Goal: Task Accomplishment & Management: Manage account settings

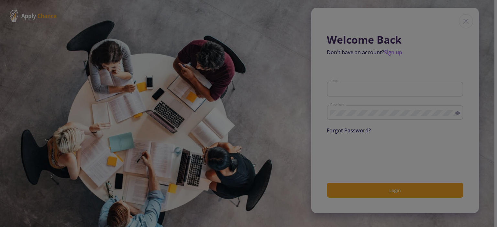
type input "[PERSON_NAME][EMAIL_ADDRESS][PERSON_NAME][DOMAIN_NAME]"
click at [197, 80] on div at bounding box center [248, 113] width 497 height 227
click at [388, 194] on div at bounding box center [248, 113] width 497 height 227
